Goal: Navigation & Orientation: Find specific page/section

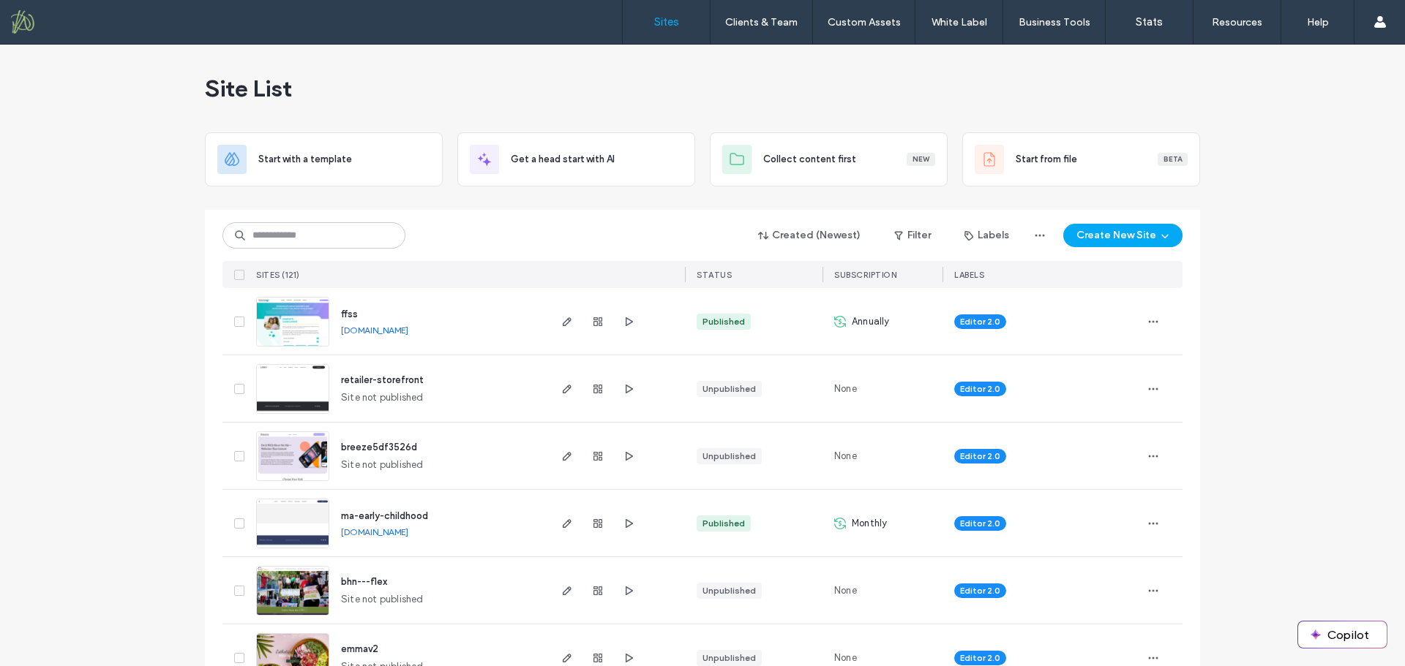
scroll to position [146, 0]
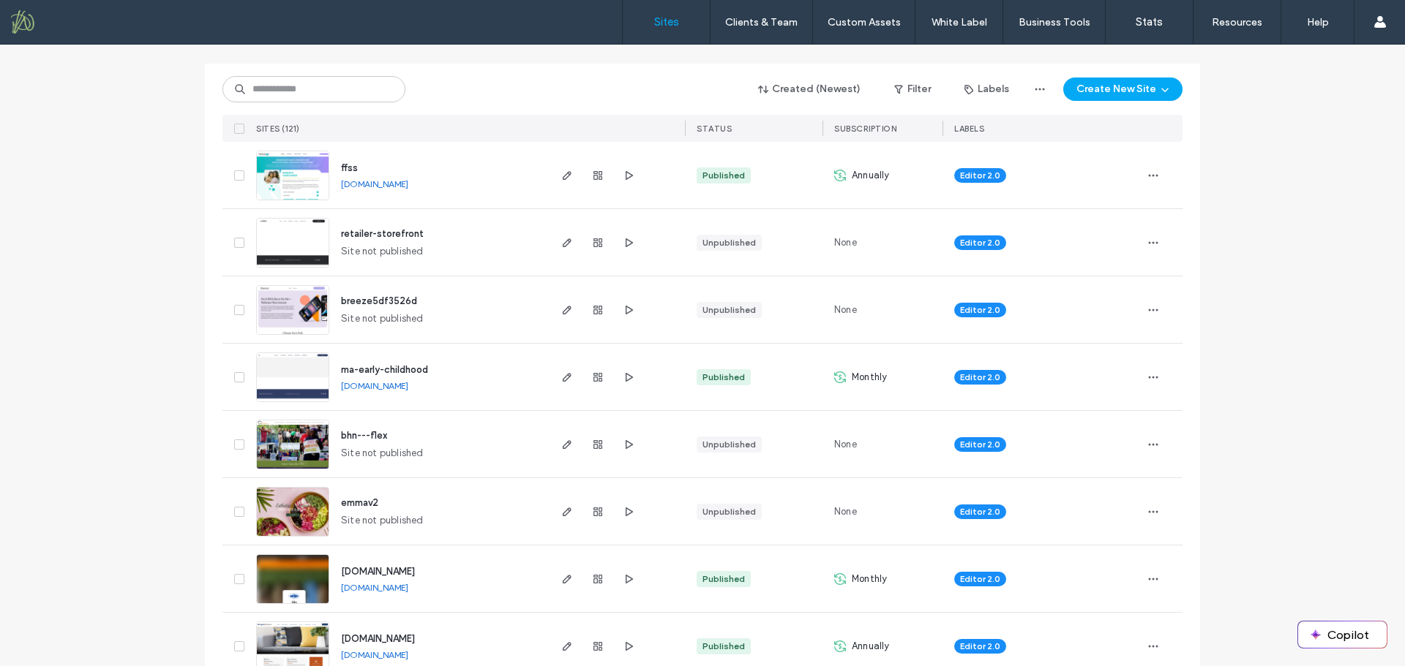
click at [383, 370] on span "ma-early-childhood" at bounding box center [384, 369] width 87 height 11
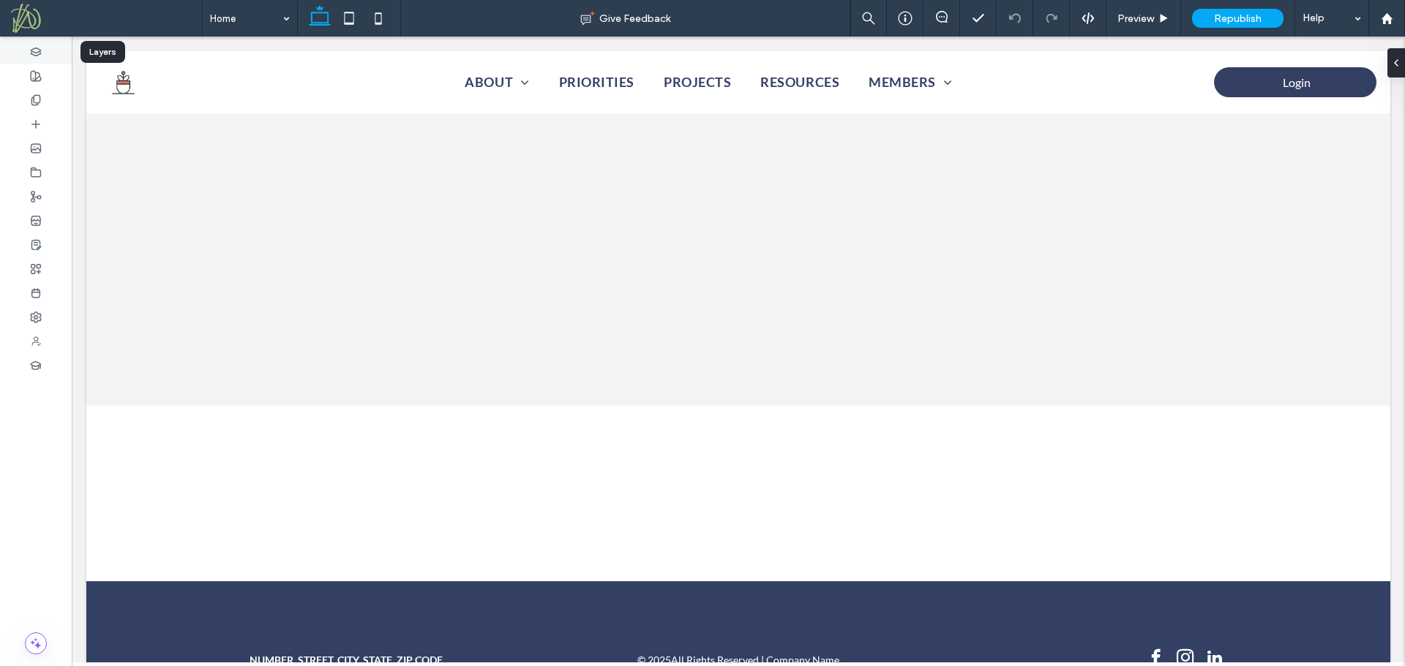
click at [42, 57] on div at bounding box center [36, 52] width 72 height 24
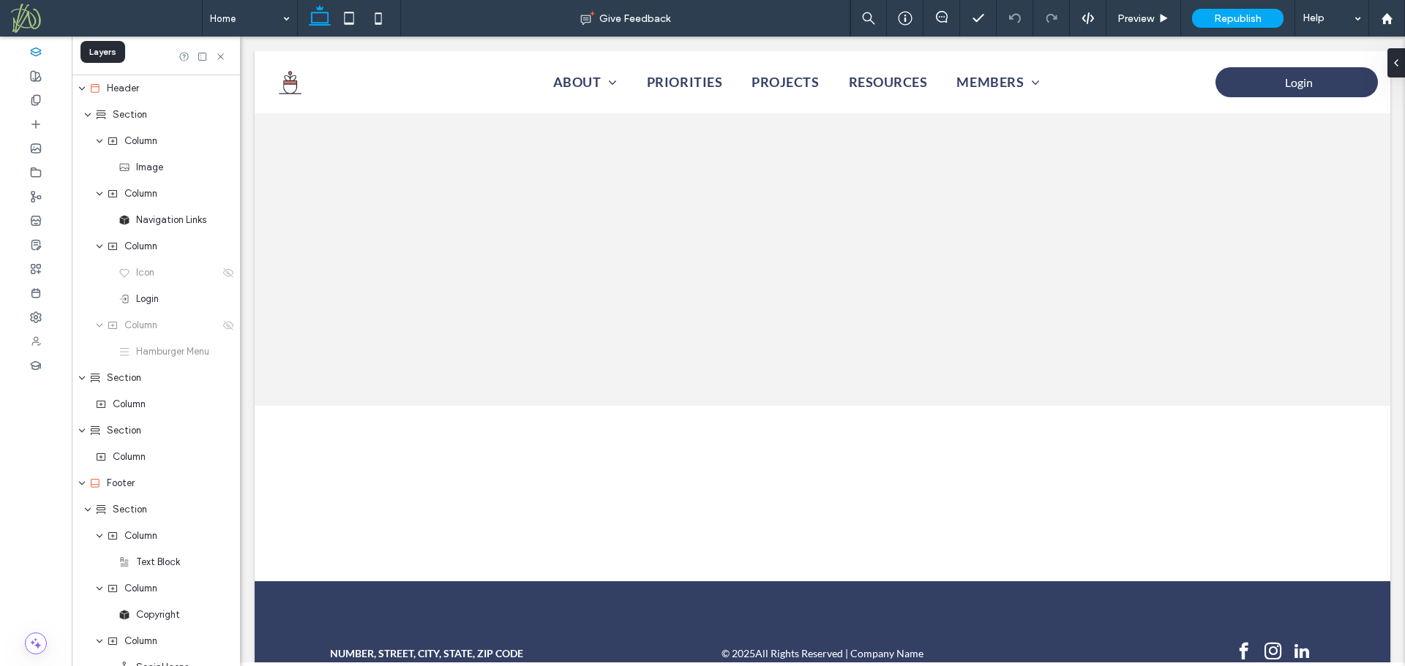
click at [42, 57] on div at bounding box center [36, 52] width 72 height 24
click at [42, 81] on div at bounding box center [36, 76] width 72 height 24
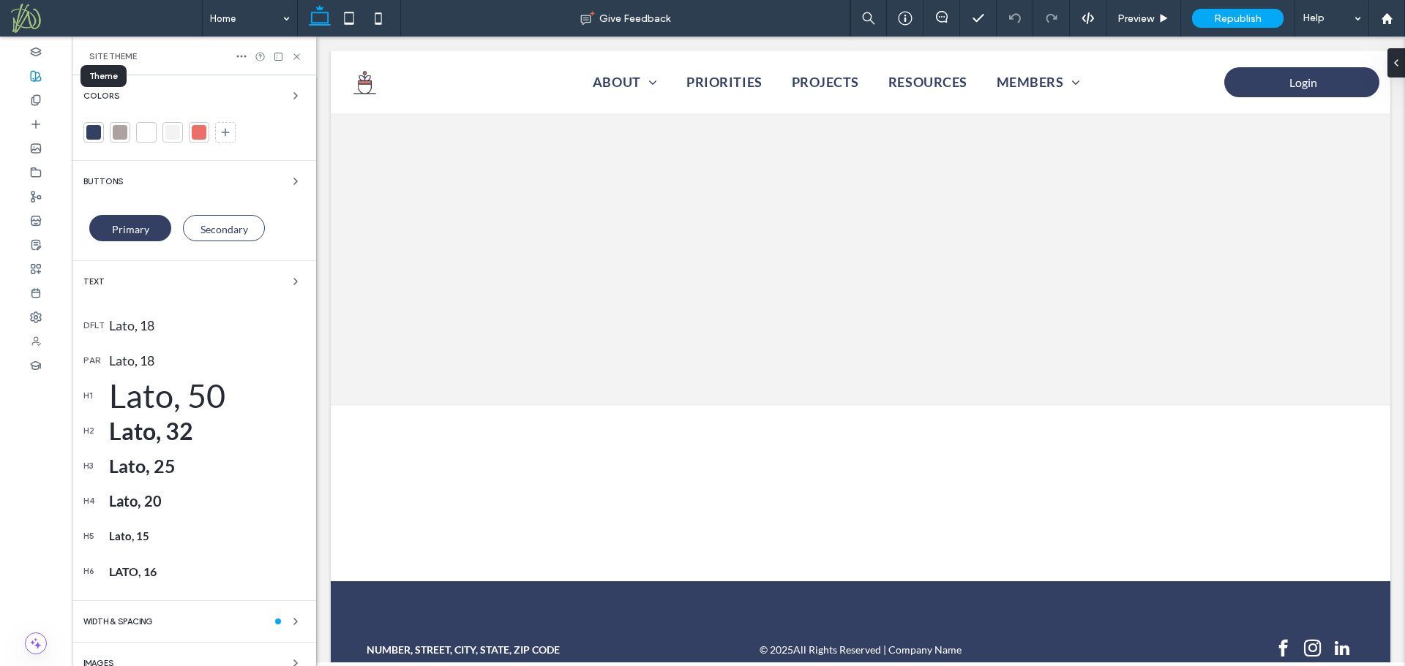
click at [42, 81] on div at bounding box center [36, 76] width 72 height 24
click at [60, 322] on div at bounding box center [36, 317] width 72 height 24
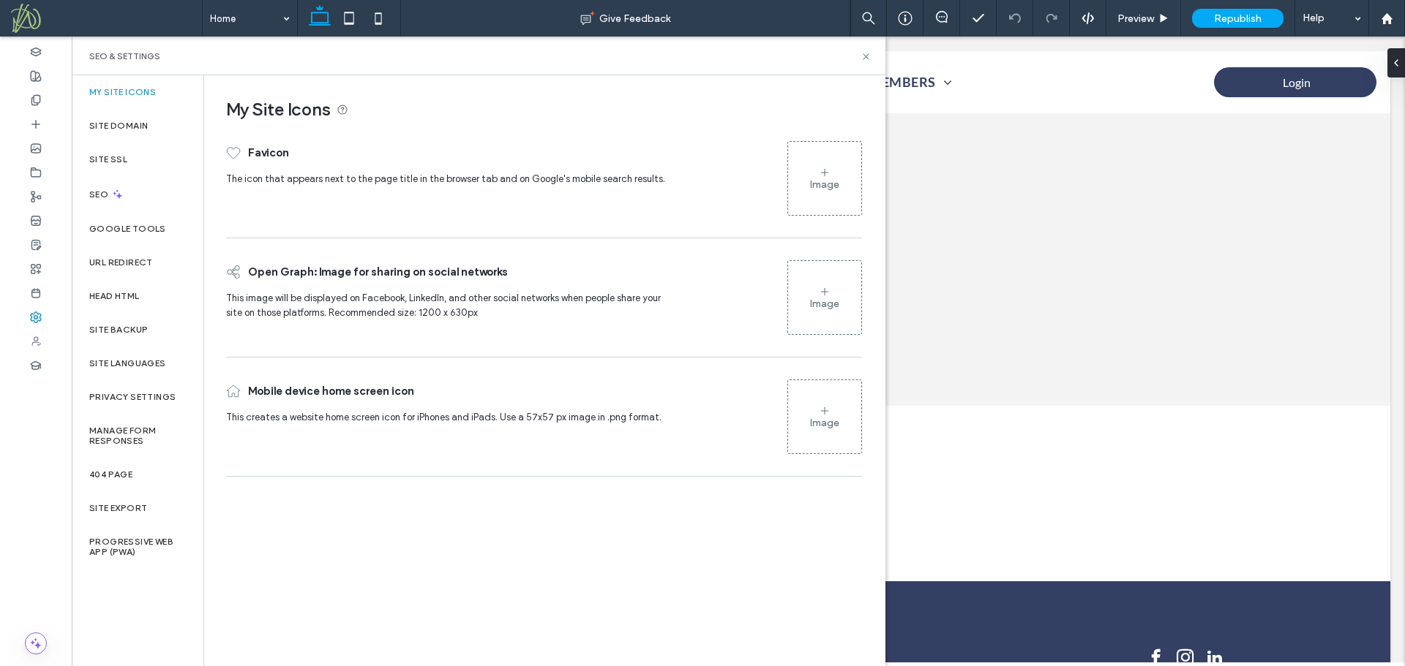
click at [52, 482] on div at bounding box center [36, 352] width 72 height 630
click at [39, 481] on div at bounding box center [36, 352] width 72 height 630
click at [55, 244] on div at bounding box center [36, 245] width 72 height 24
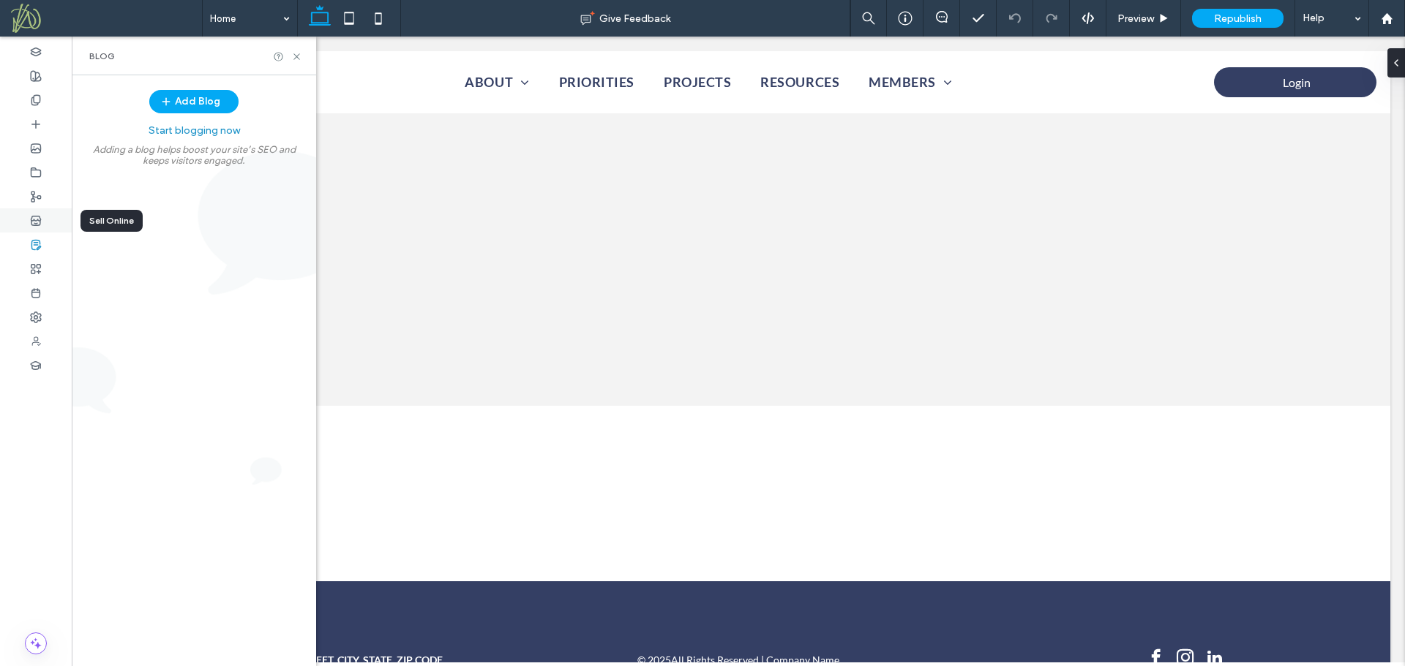
click at [55, 216] on div at bounding box center [36, 220] width 72 height 24
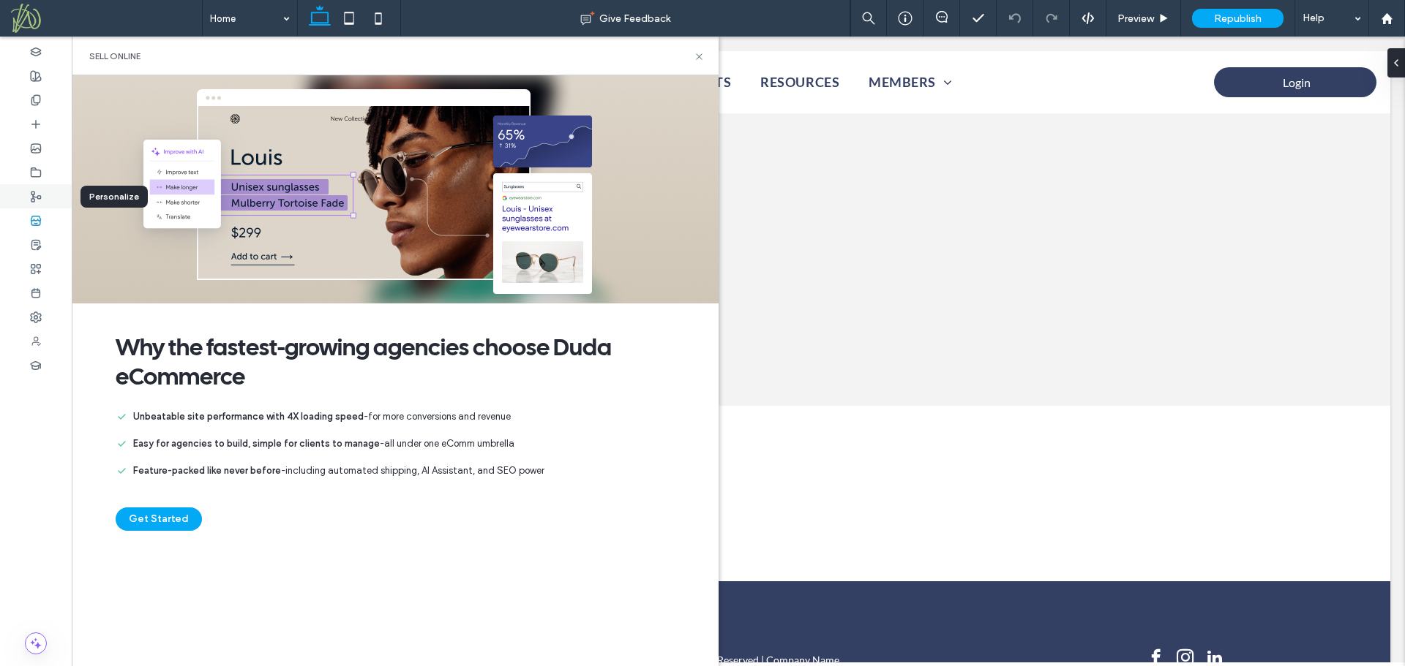
click at [45, 198] on div at bounding box center [36, 196] width 72 height 24
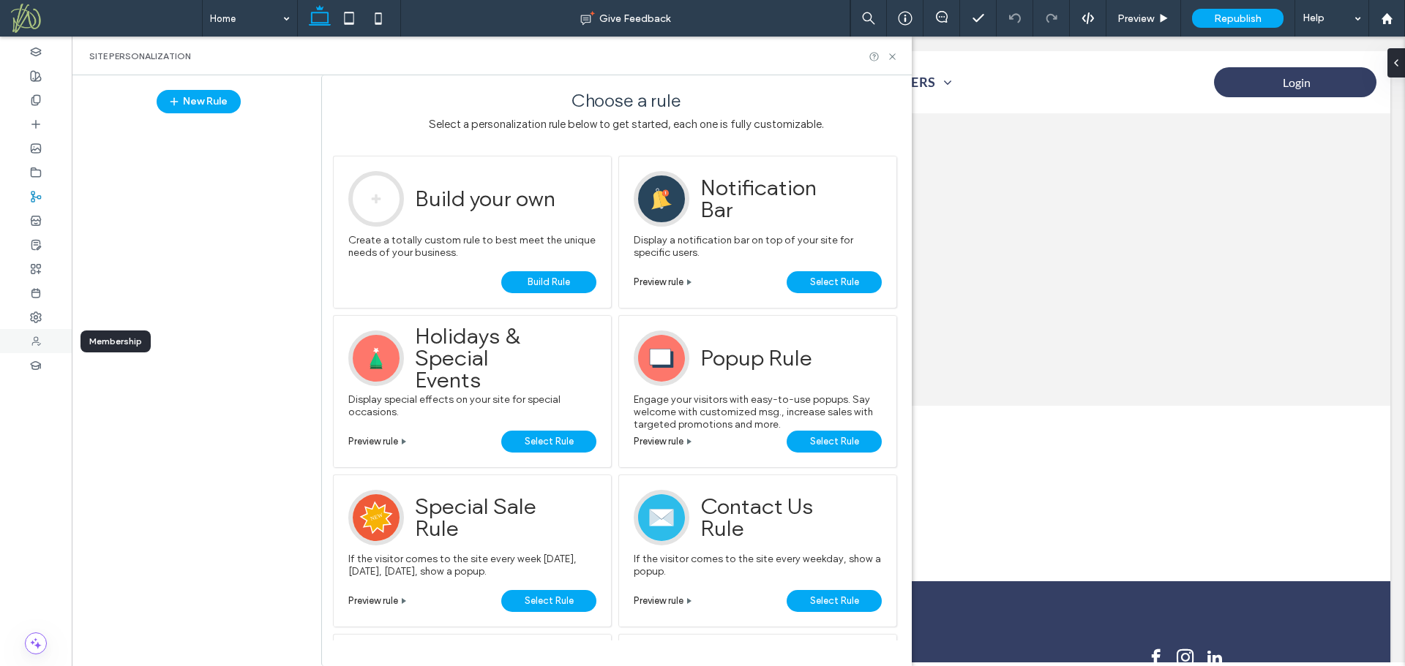
click at [44, 345] on div at bounding box center [36, 341] width 72 height 24
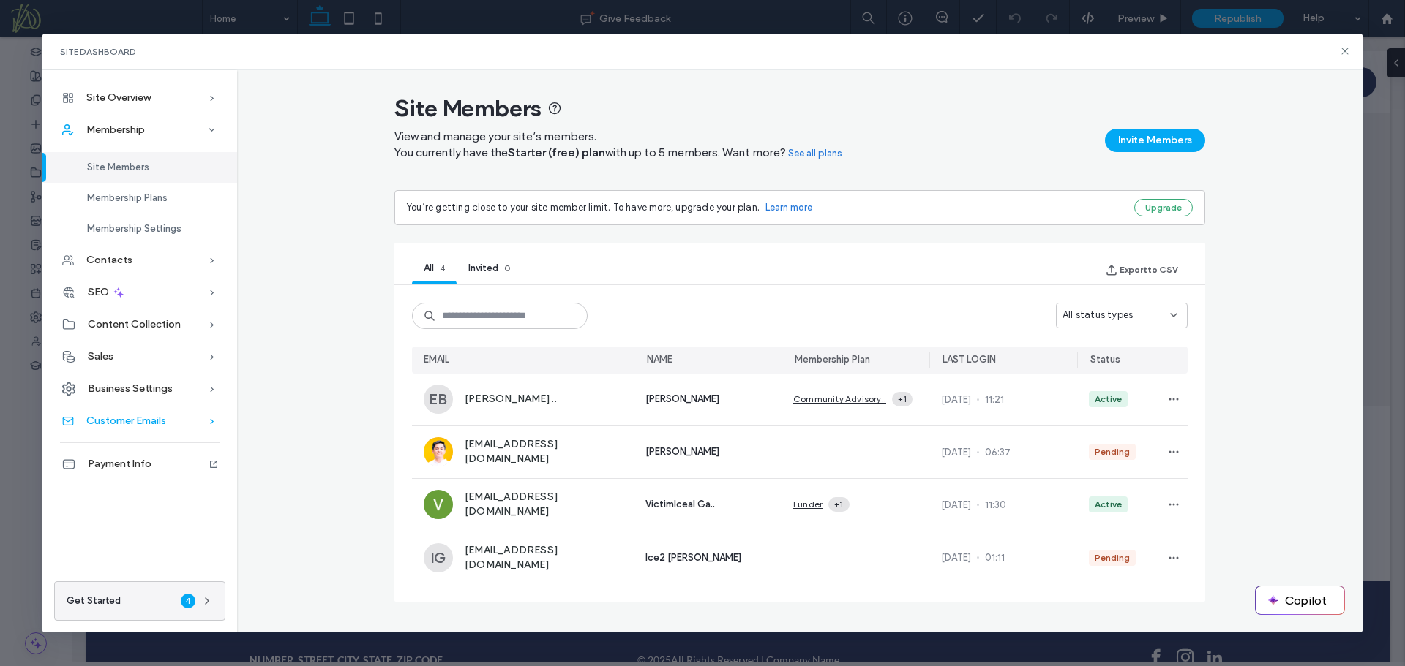
click at [125, 421] on span "Customer Emails" at bounding box center [126, 421] width 80 height 12
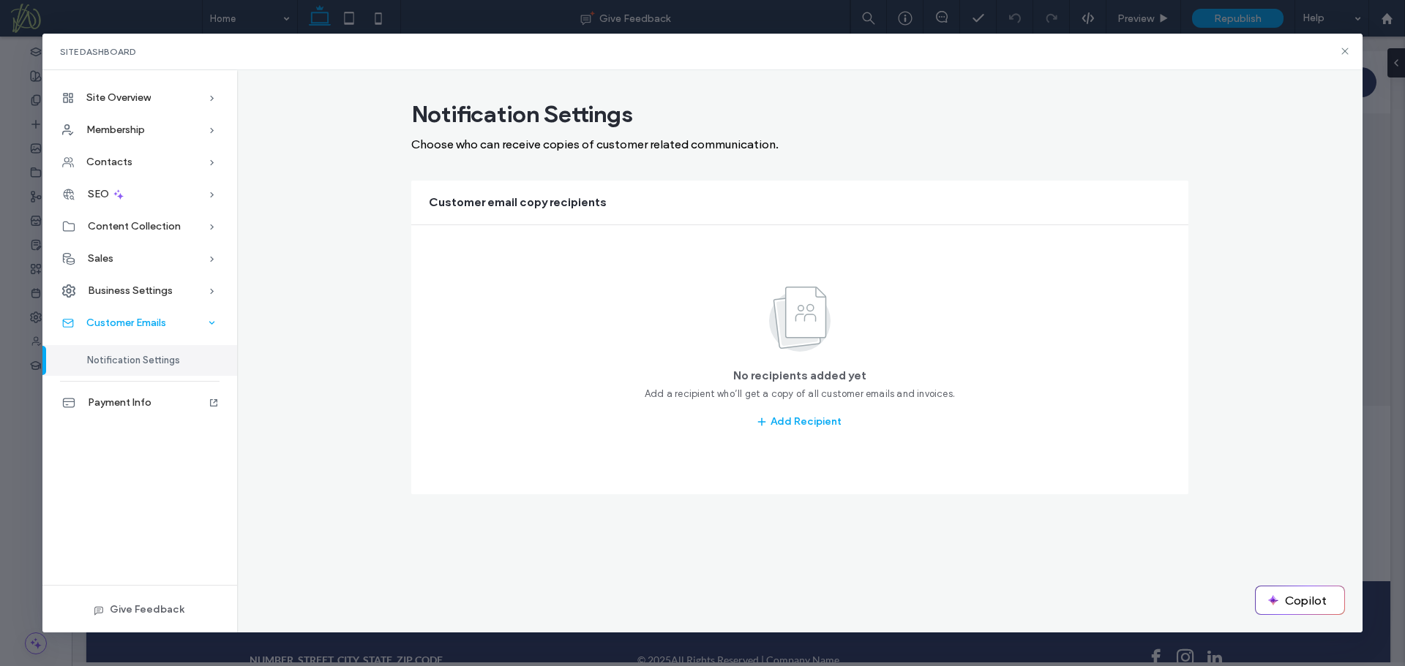
click at [146, 323] on span "Customer Emails" at bounding box center [126, 323] width 80 height 12
click at [149, 291] on span "Business Settings" at bounding box center [130, 291] width 85 height 12
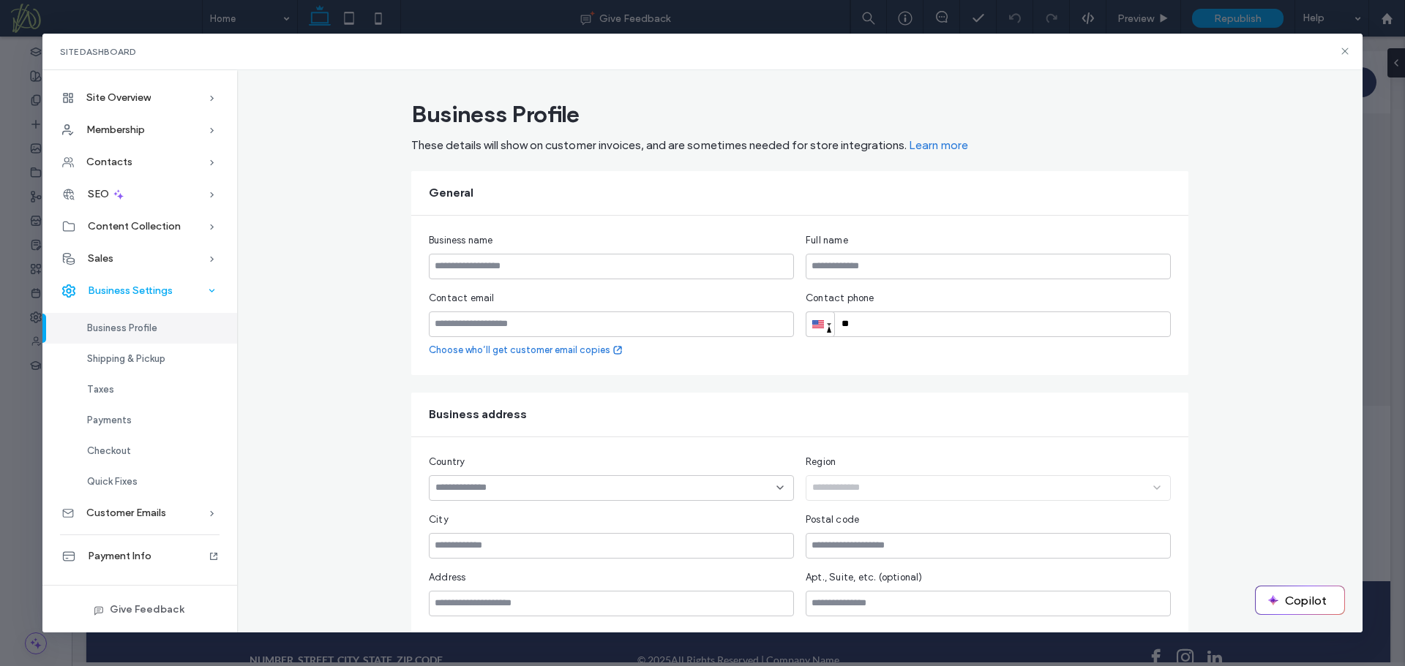
click at [143, 294] on span "Business Settings" at bounding box center [130, 291] width 85 height 12
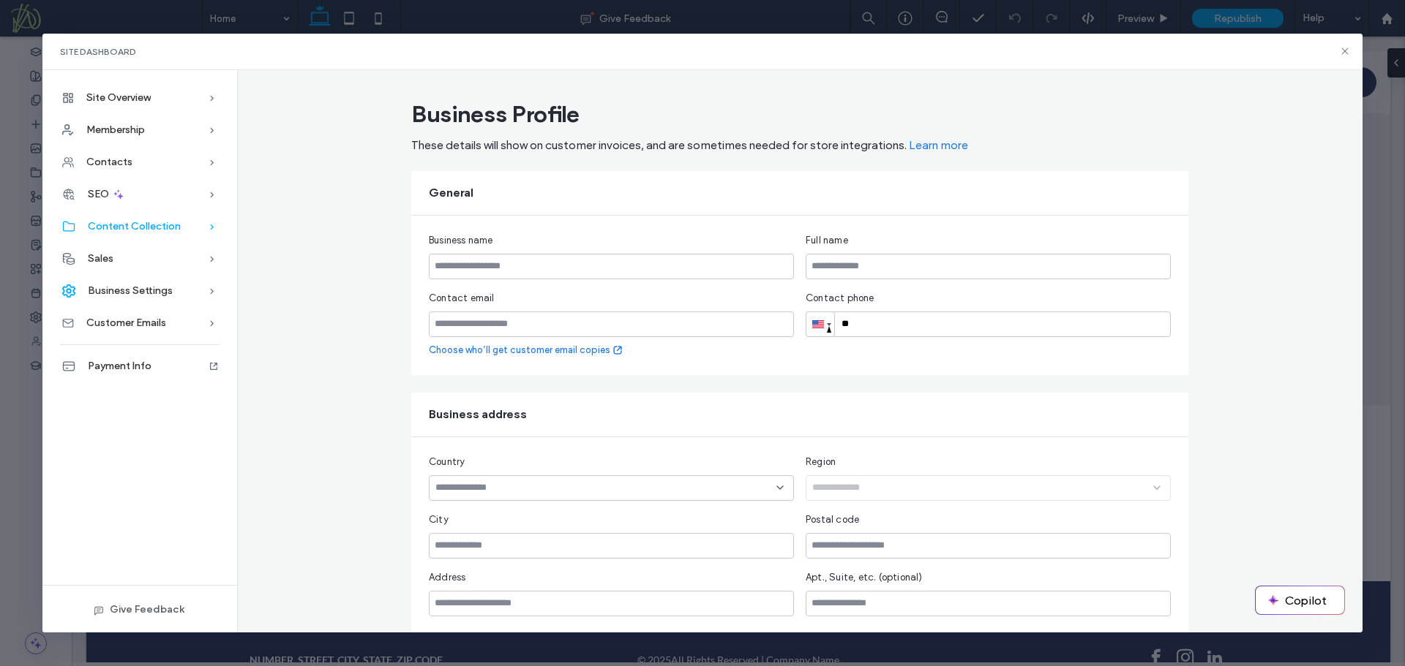
click at [145, 230] on span "Content Collection" at bounding box center [134, 226] width 93 height 12
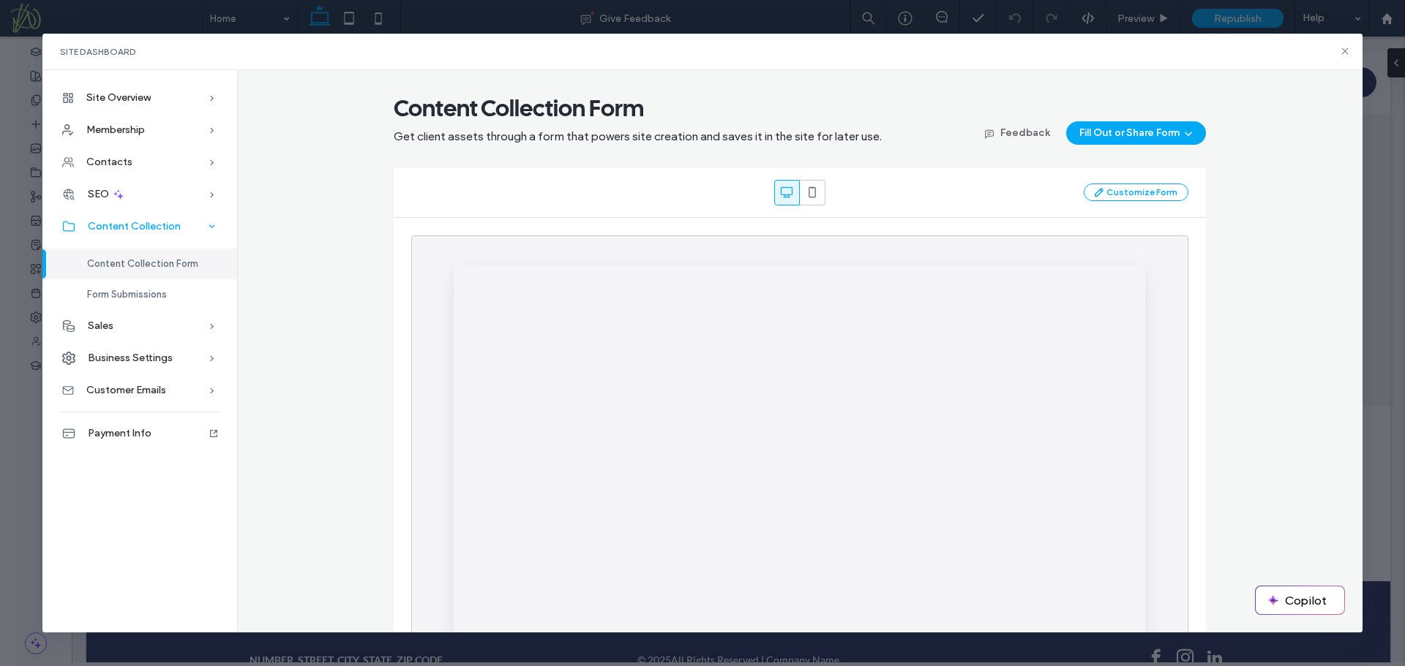
click at [145, 229] on span "Content Collection" at bounding box center [134, 226] width 93 height 12
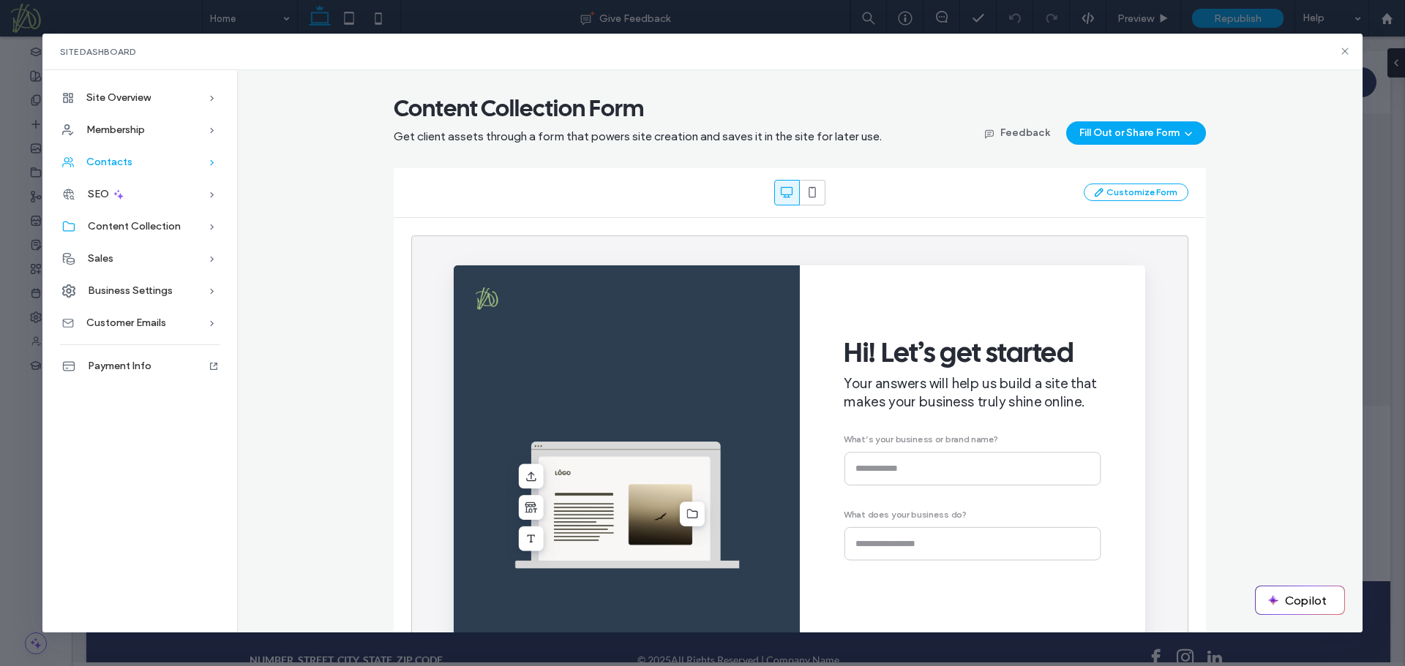
click at [149, 163] on div "Contacts" at bounding box center [139, 162] width 195 height 32
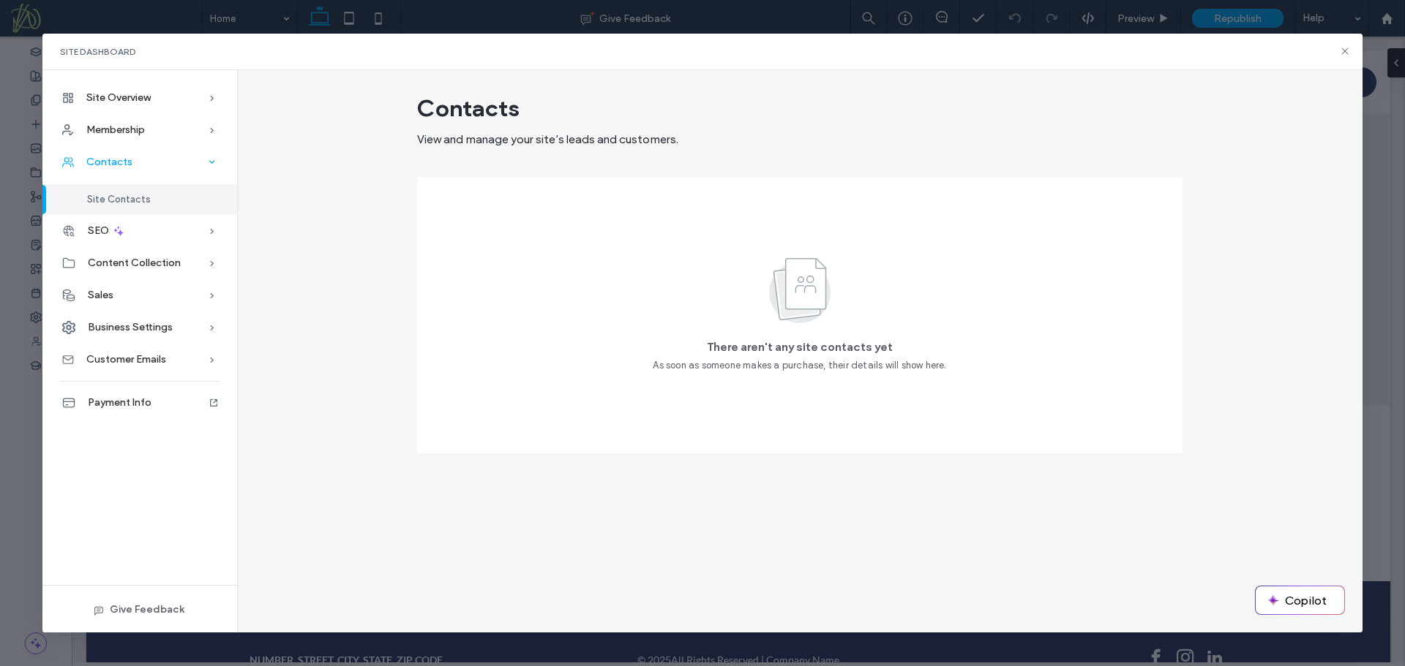
click at [149, 163] on div "Contacts" at bounding box center [139, 162] width 195 height 32
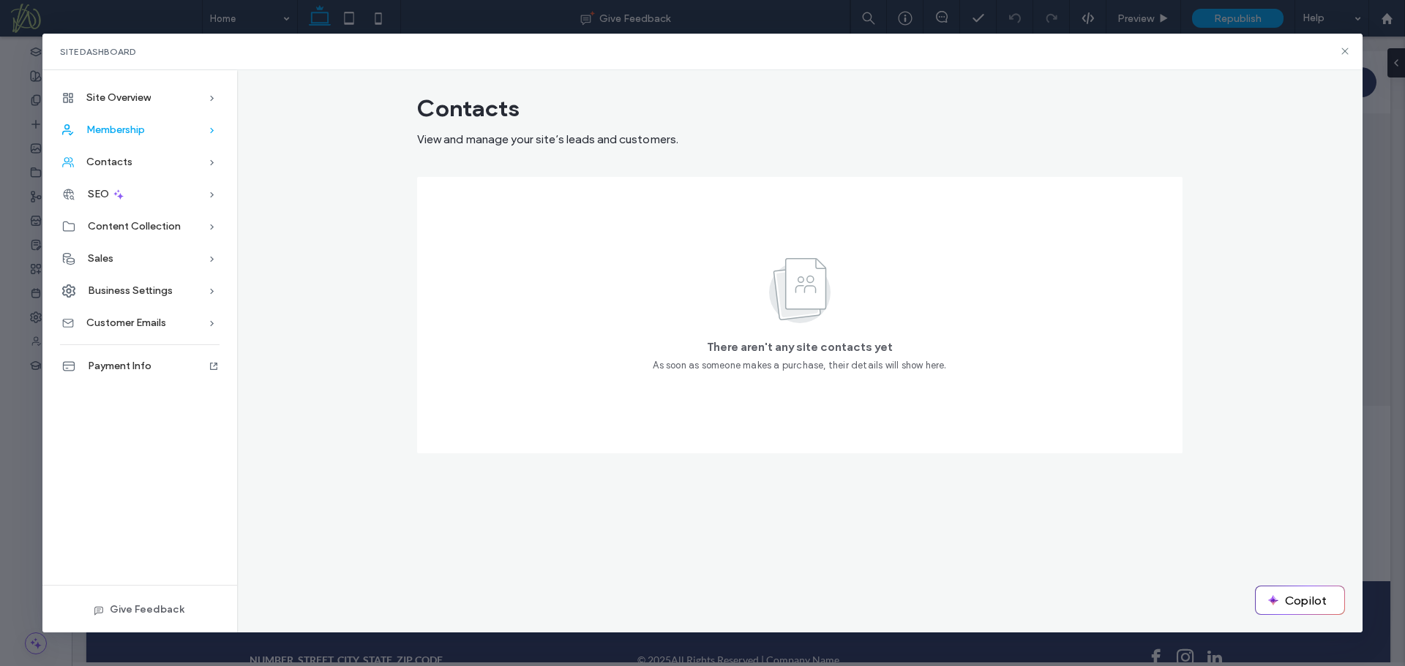
click at [158, 129] on div "Membership" at bounding box center [139, 130] width 195 height 32
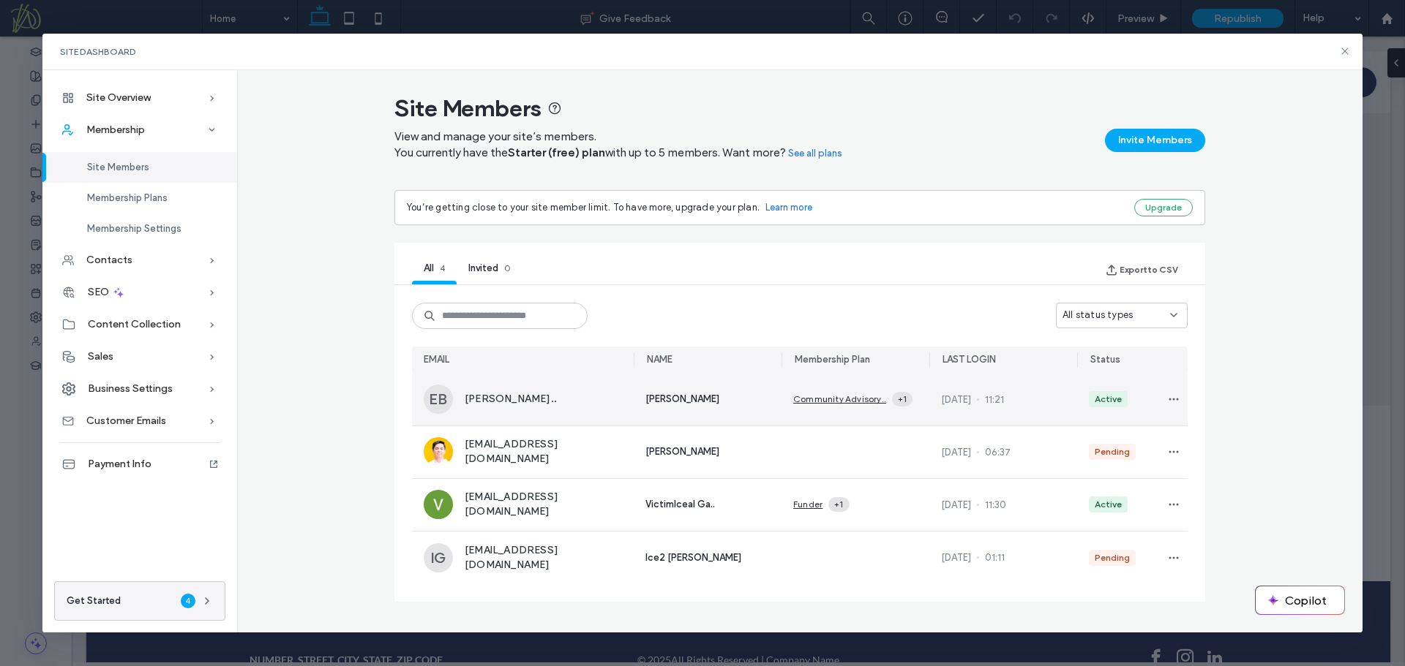
click at [557, 402] on span "[PERSON_NAME].." at bounding box center [511, 399] width 92 height 15
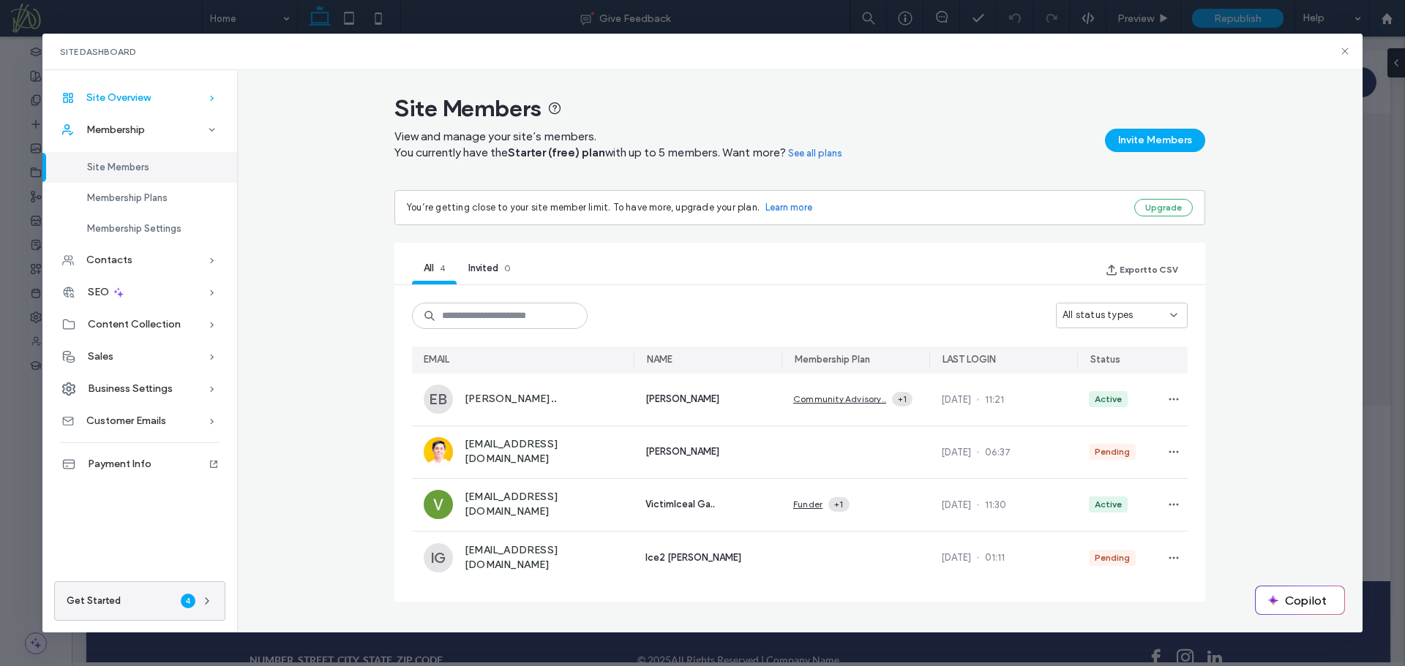
click at [157, 99] on div "Site Overview" at bounding box center [139, 98] width 195 height 32
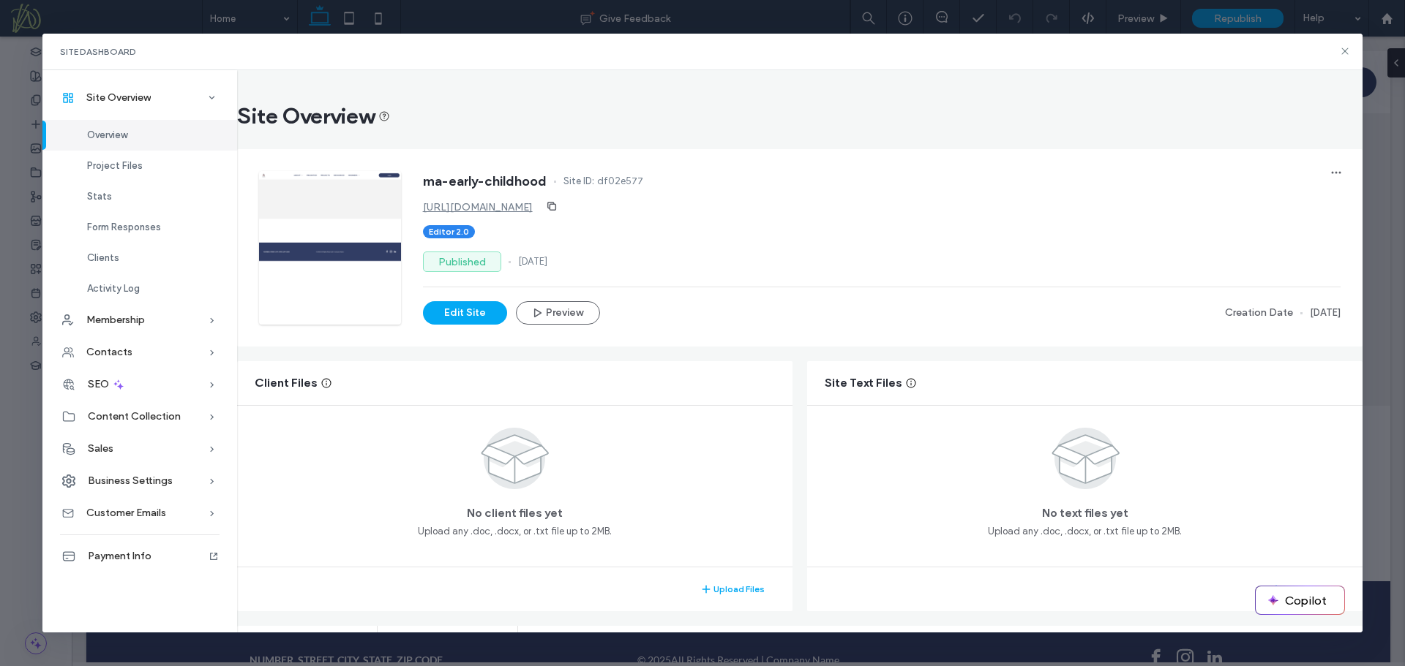
click at [149, 135] on div "Overview" at bounding box center [139, 135] width 195 height 31
click at [154, 321] on div "Membership" at bounding box center [139, 320] width 195 height 32
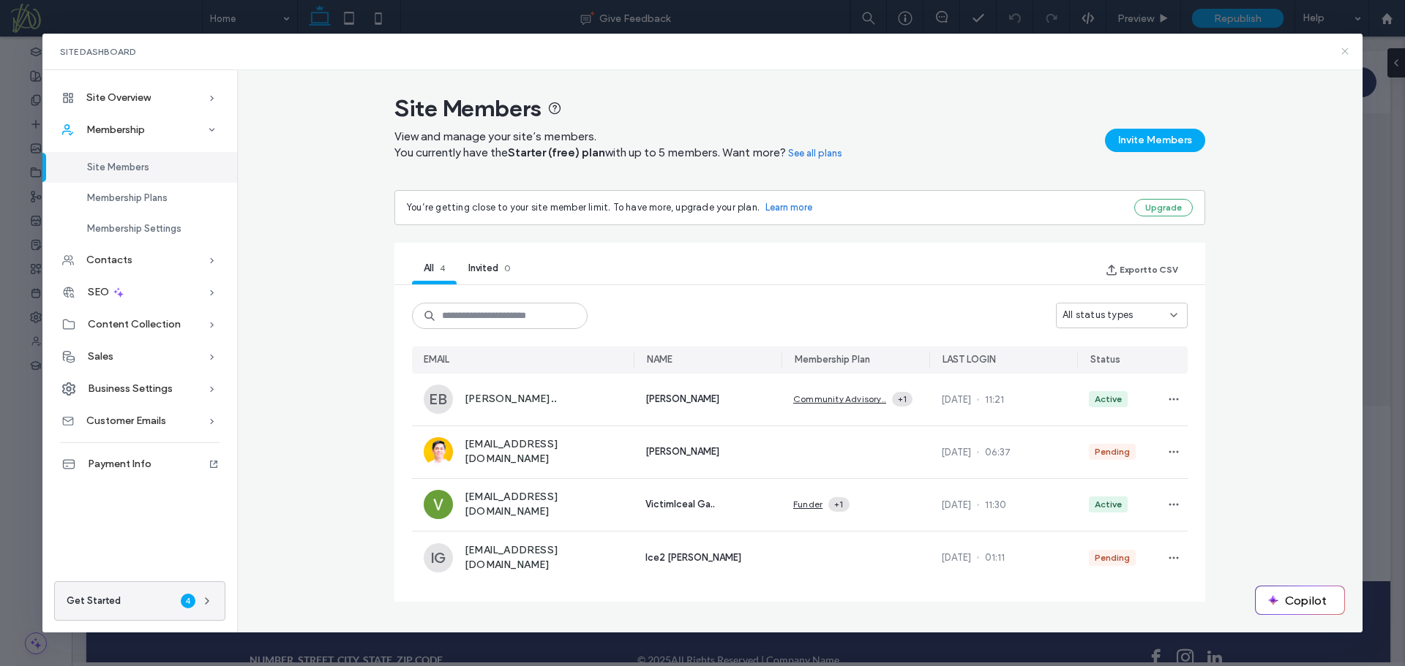
click at [1345, 51] on use at bounding box center [1345, 51] width 7 height 7
